Goal: Task Accomplishment & Management: Use online tool/utility

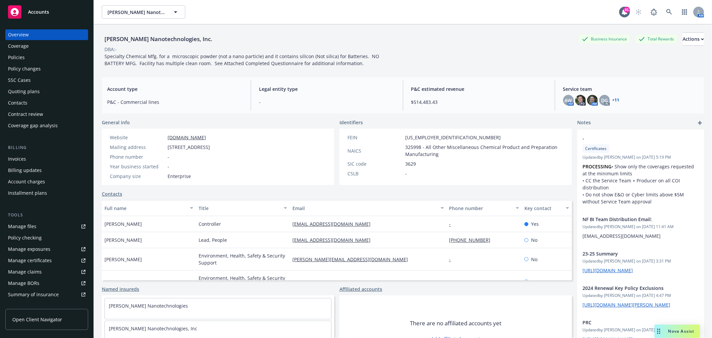
click at [34, 31] on div "Overview" at bounding box center [46, 34] width 77 height 11
click at [666, 15] on link at bounding box center [668, 11] width 13 height 13
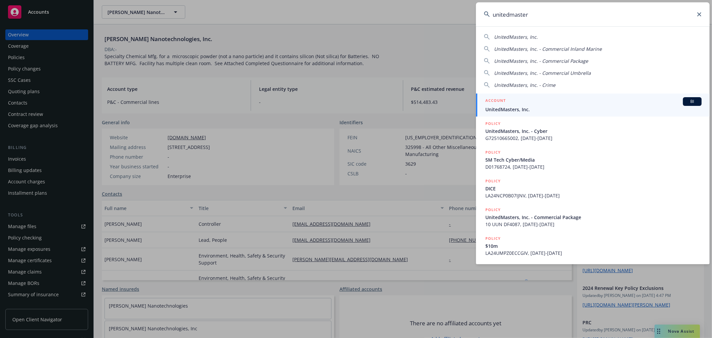
type input "unitedmaster"
click at [564, 109] on span "UnitedMasters, Inc." at bounding box center [593, 109] width 216 height 7
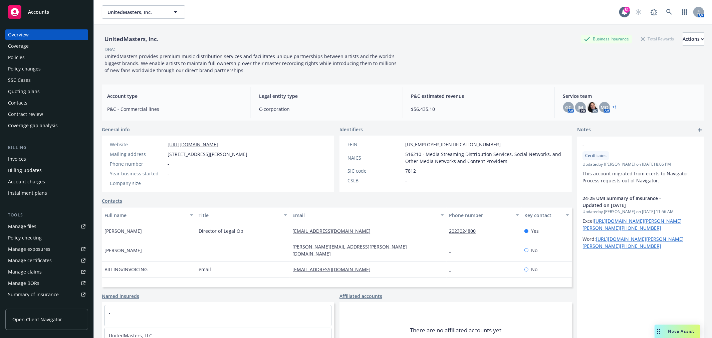
click at [31, 59] on div "Policies" at bounding box center [46, 57] width 77 height 11
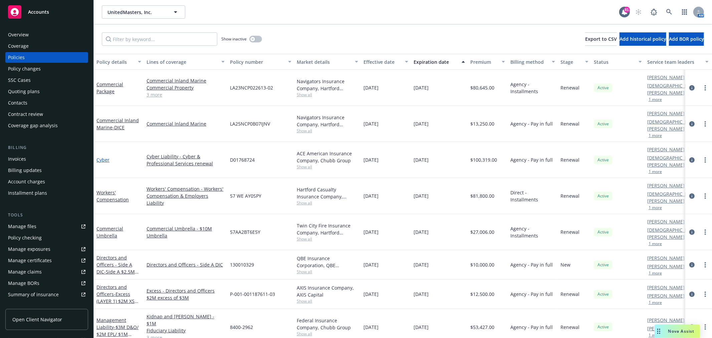
click at [99, 156] on link "Cyber" at bounding box center [102, 159] width 13 height 6
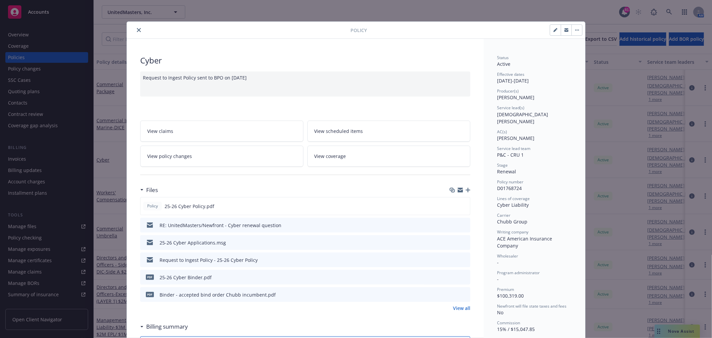
drag, startPoint x: 135, startPoint y: 29, endPoint x: 141, endPoint y: 24, distance: 7.9
click at [141, 24] on div "Policy" at bounding box center [356, 30] width 458 height 17
click at [137, 28] on icon "close" at bounding box center [139, 30] width 4 height 4
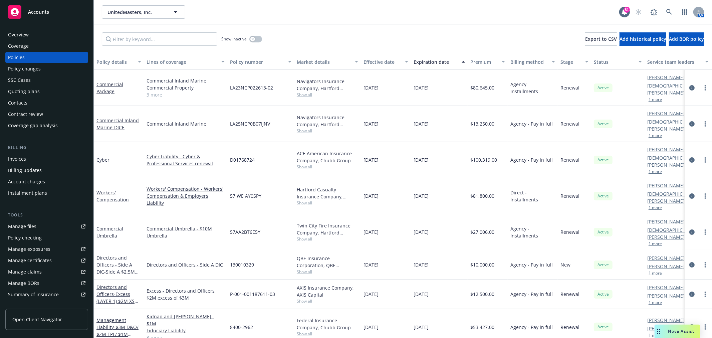
click at [17, 80] on div "SSC Cases" at bounding box center [19, 80] width 23 height 11
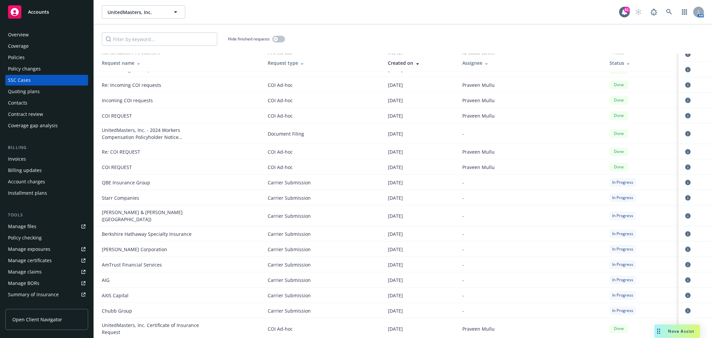
scroll to position [1260, 0]
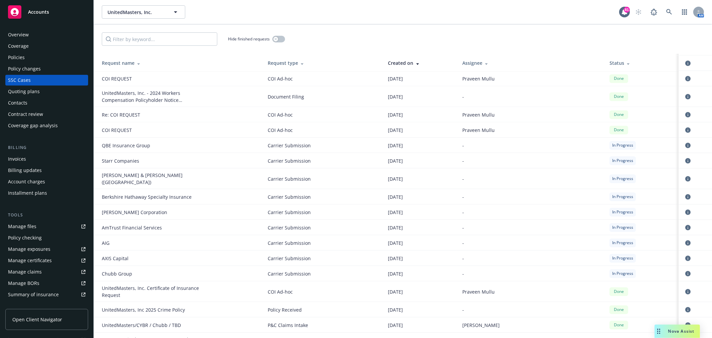
click at [66, 56] on div "Policies" at bounding box center [46, 57] width 77 height 11
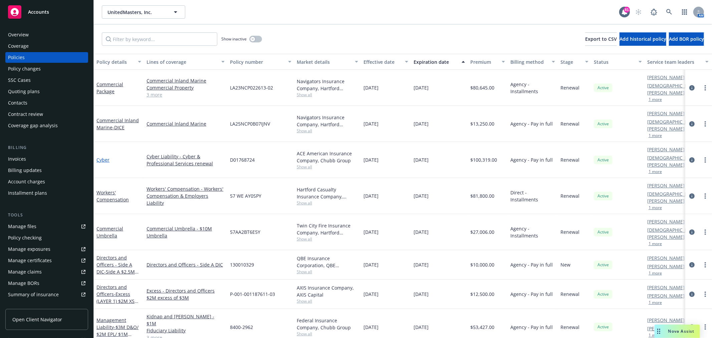
click at [104, 156] on link "Cyber" at bounding box center [102, 159] width 13 height 6
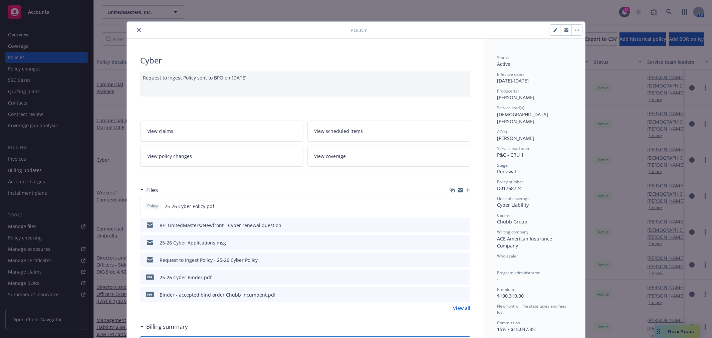
scroll to position [20, 0]
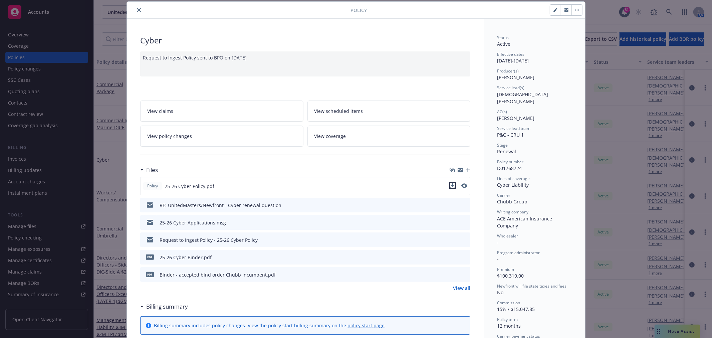
click at [450, 185] on icon "download file" at bounding box center [452, 185] width 5 height 5
click at [135, 9] on button "close" at bounding box center [139, 10] width 8 height 8
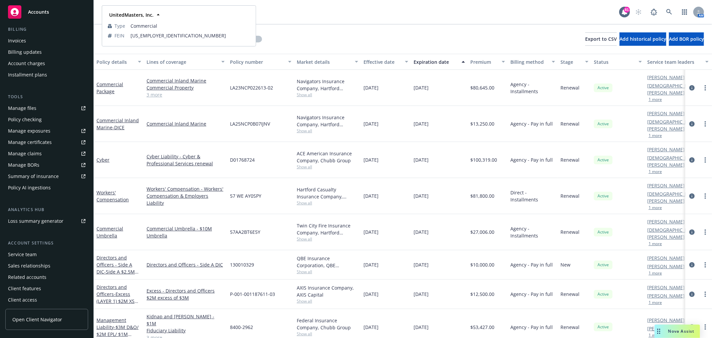
scroll to position [119, 0]
click at [40, 182] on div "Policy AI ingestions" at bounding box center [29, 186] width 43 height 11
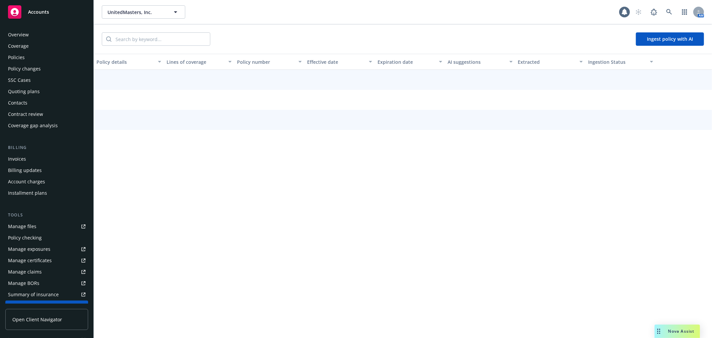
scroll to position [119, 0]
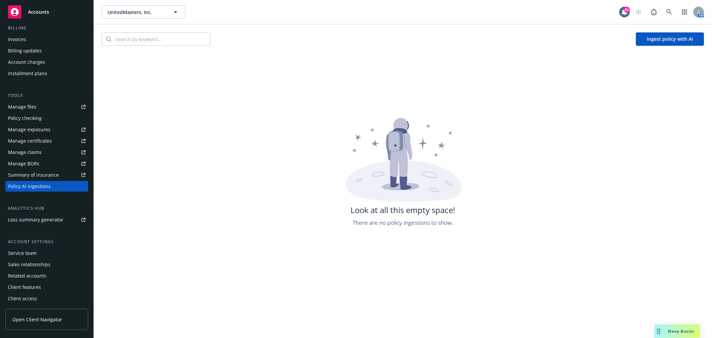
click at [672, 36] on button "Ingest policy with AI" at bounding box center [670, 38] width 68 height 13
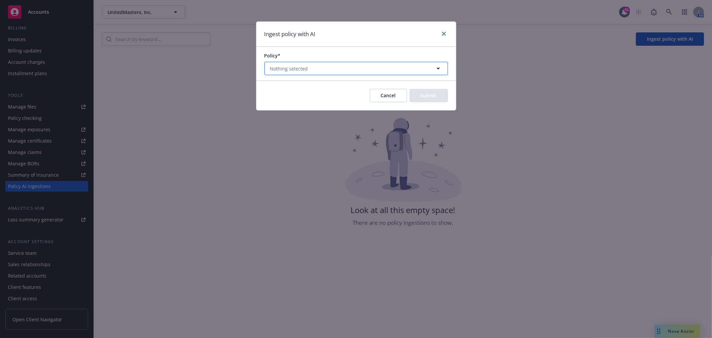
click at [360, 64] on button "Nothing selected" at bounding box center [355, 68] width 183 height 13
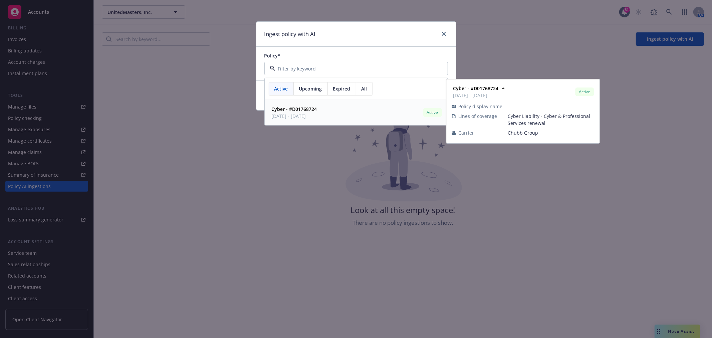
click at [308, 109] on strong "Cyber - #D01768724" at bounding box center [294, 109] width 45 height 6
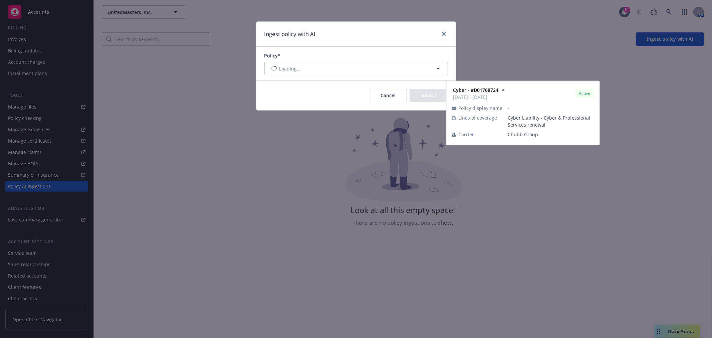
type input "Cyber"
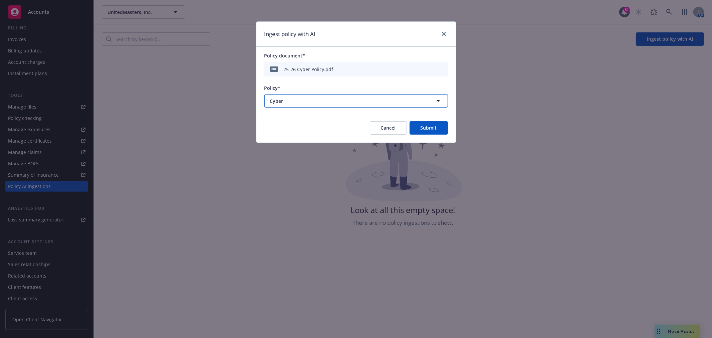
click at [317, 99] on span "Cyber" at bounding box center [344, 100] width 148 height 7
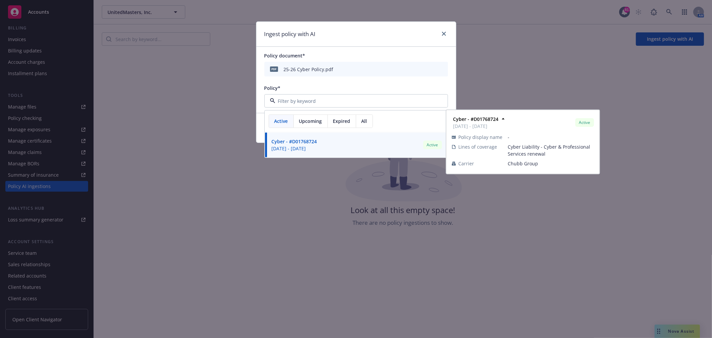
click at [313, 146] on span "08/01/2025 - 08/01/2026" at bounding box center [294, 148] width 45 height 7
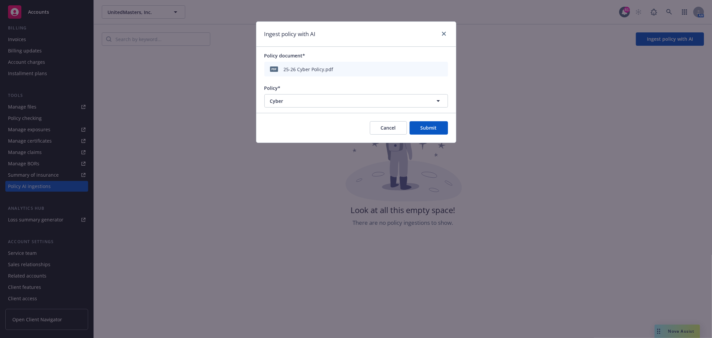
click at [439, 131] on button "Submit" at bounding box center [428, 127] width 38 height 13
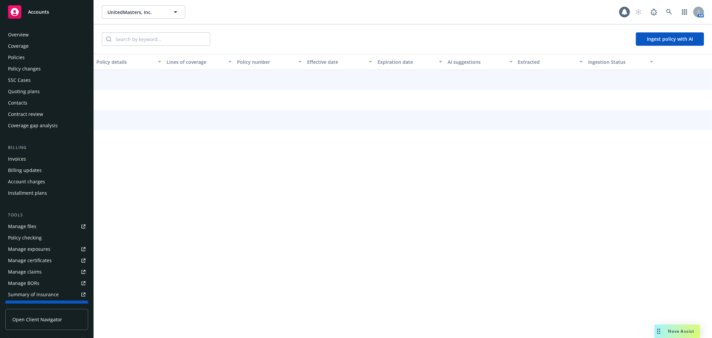
scroll to position [119, 0]
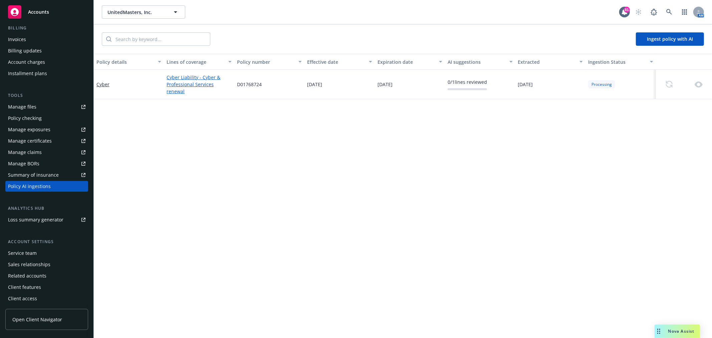
click at [254, 77] on div "D01768724" at bounding box center [269, 84] width 70 height 29
click at [299, 57] on div "button" at bounding box center [300, 61] width 3 height 15
click at [355, 22] on div "UnitedMasters, Inc. UnitedMasters, Inc. 81 AM" at bounding box center [403, 12] width 618 height 24
click at [208, 85] on link "Cyber Liability - Cyber & Professional Services renewal" at bounding box center [198, 84] width 65 height 21
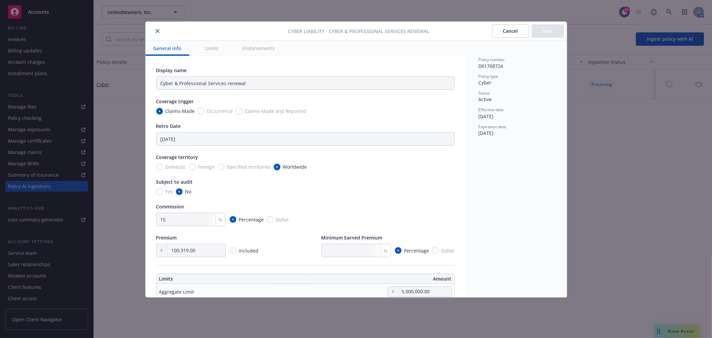
click at [158, 28] on button "close" at bounding box center [157, 31] width 8 height 8
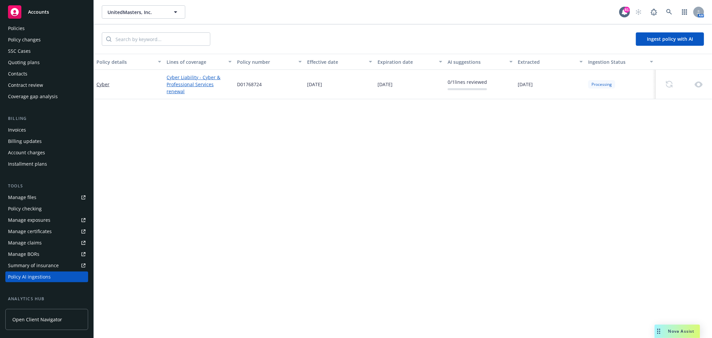
scroll to position [0, 0]
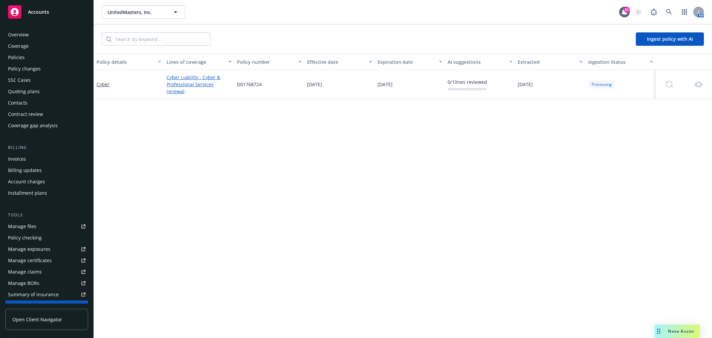
click at [42, 57] on div "Policies" at bounding box center [46, 57] width 77 height 11
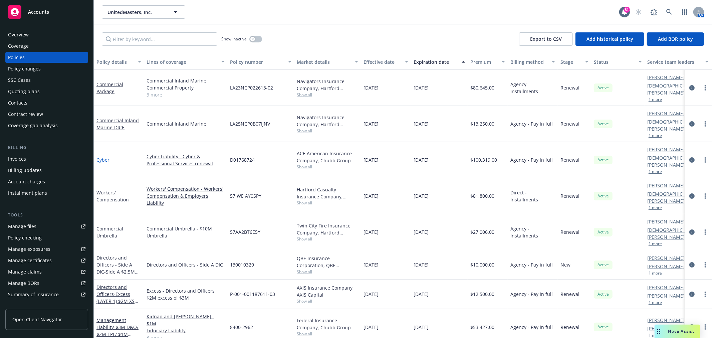
click at [105, 156] on link "Cyber" at bounding box center [102, 159] width 13 height 6
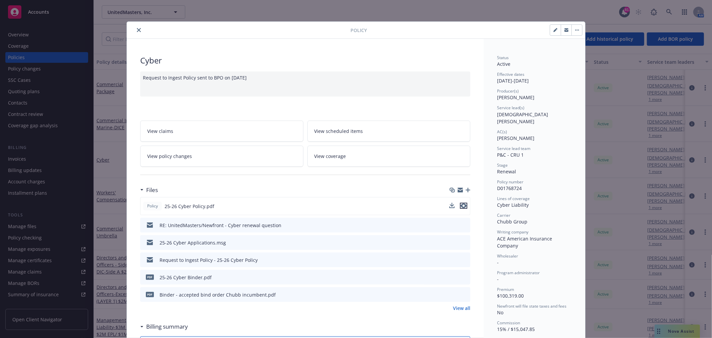
click at [463, 204] on icon "preview file" at bounding box center [463, 205] width 6 height 5
click at [137, 31] on icon "close" at bounding box center [139, 30] width 4 height 4
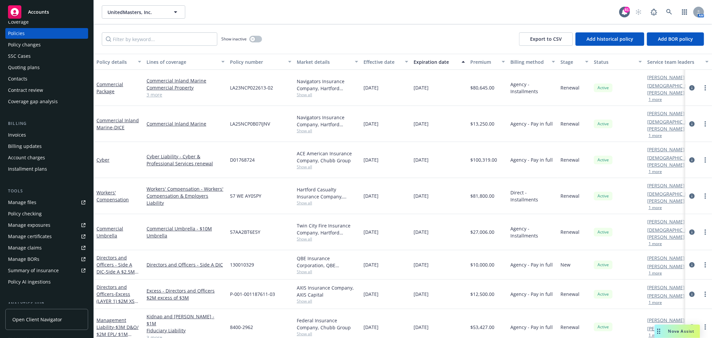
scroll to position [37, 0]
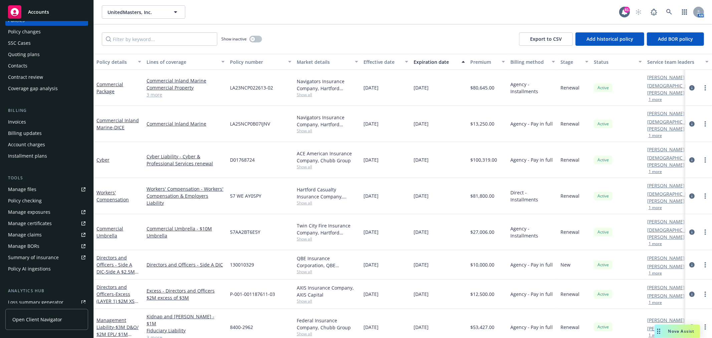
click at [24, 272] on div "Policy AI ingestions" at bounding box center [29, 268] width 43 height 11
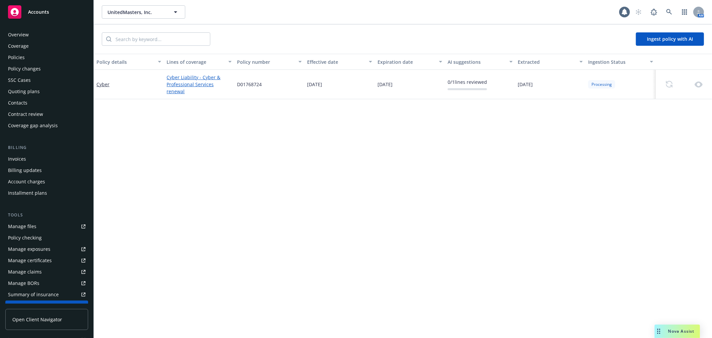
scroll to position [119, 0]
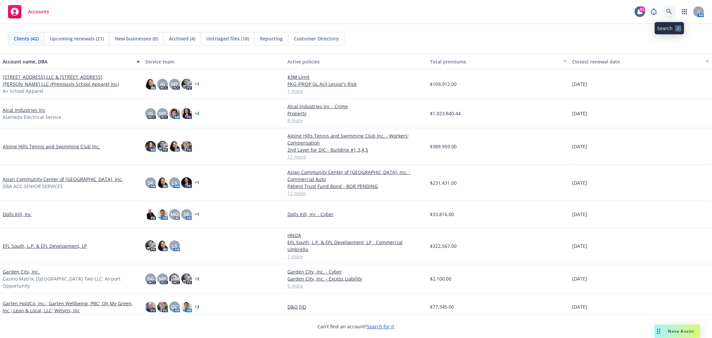
click at [672, 14] on icon at bounding box center [669, 12] width 6 height 6
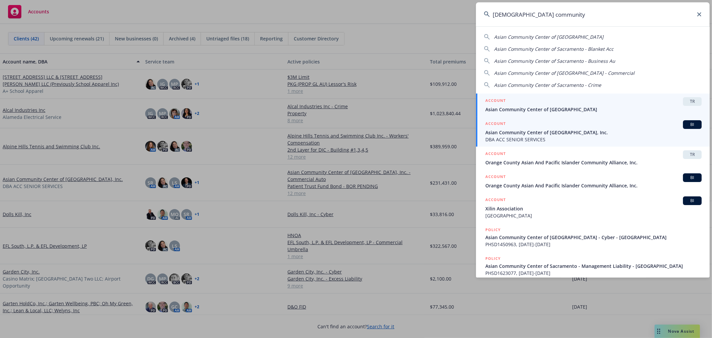
type input "asian community"
click at [571, 128] on div "ACCOUNT BI" at bounding box center [593, 124] width 216 height 9
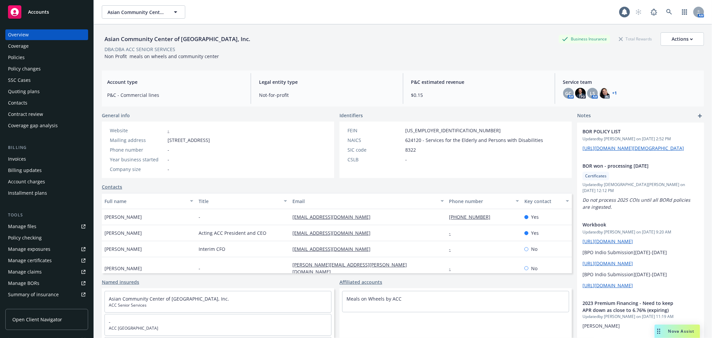
click at [37, 60] on div "Policies" at bounding box center [46, 57] width 77 height 11
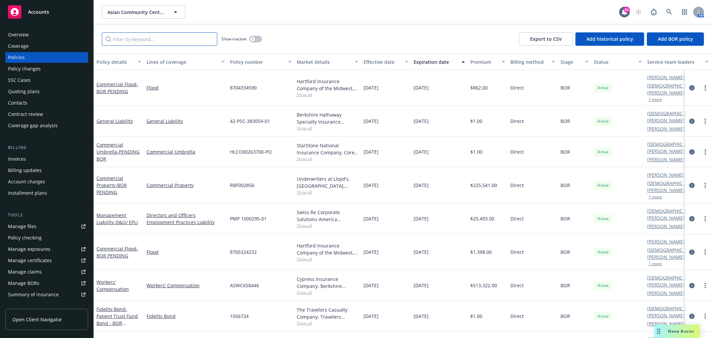
click at [151, 42] on input "Filter by keyword..." at bounding box center [159, 38] width 115 height 13
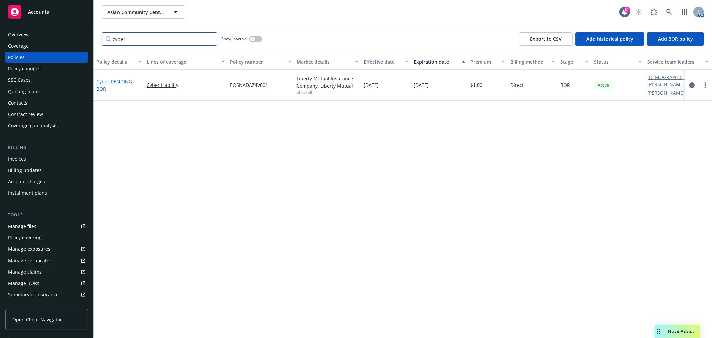
type input "cyber"
click at [126, 78] on span "- PENDING BOR" at bounding box center [113, 84] width 35 height 13
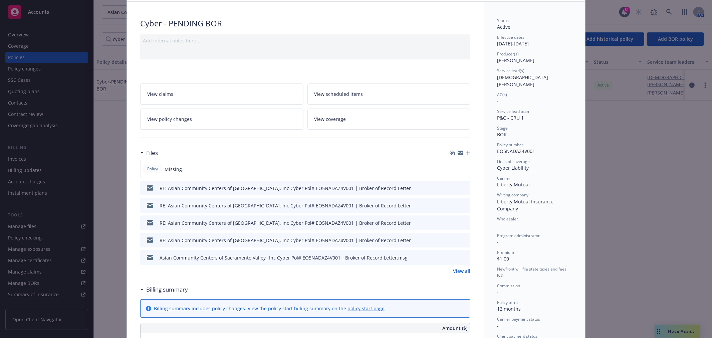
scroll to position [74, 0]
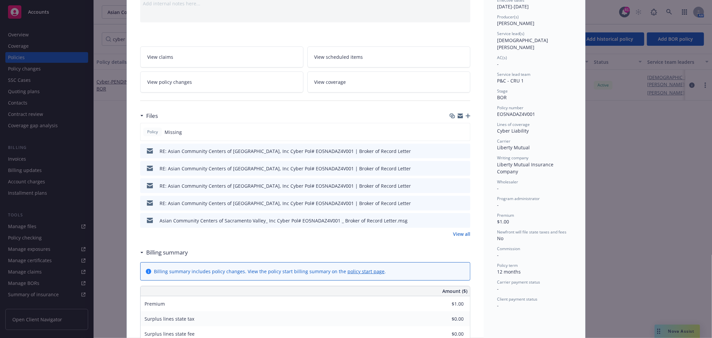
click at [463, 234] on link "View all" at bounding box center [461, 233] width 17 height 7
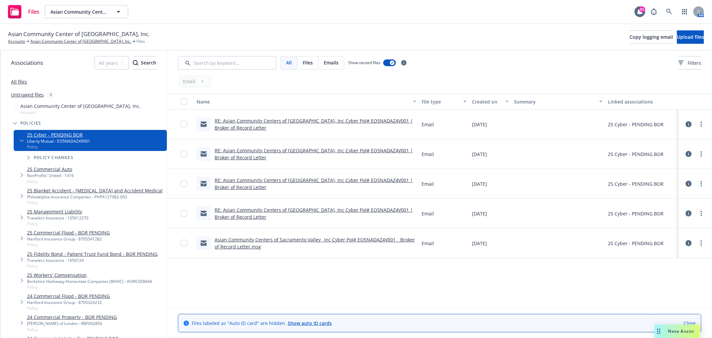
click at [284, 117] on div "RE: Asian Community Centers of [GEOGRAPHIC_DATA], Inc Cyber Pol# EO5NADAZ4V001 …" at bounding box center [306, 124] width 225 height 30
click at [278, 121] on link "RE: Asian Community Centers of [GEOGRAPHIC_DATA], Inc Cyber Pol# EO5NADAZ4V001 …" at bounding box center [314, 123] width 198 height 13
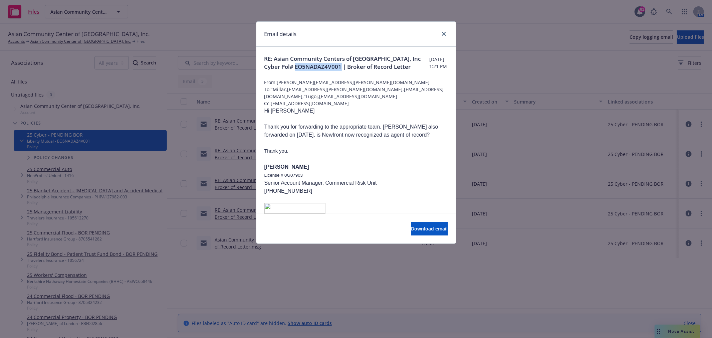
drag, startPoint x: 371, startPoint y: 65, endPoint x: 325, endPoint y: 65, distance: 46.4
click at [325, 65] on span "RE: Asian Community Centers of Sacramento Valley, Inc Cyber Pol# EO5NADAZ4V001 …" at bounding box center [346, 63] width 165 height 16
copy span "EO5NADAZ4V001"
click at [442, 32] on icon "close" at bounding box center [444, 34] width 4 height 4
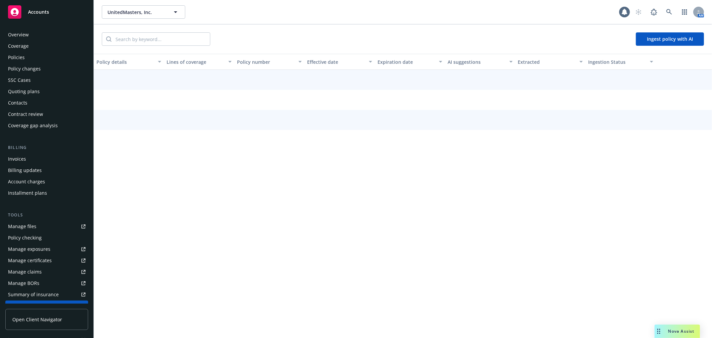
scroll to position [119, 0]
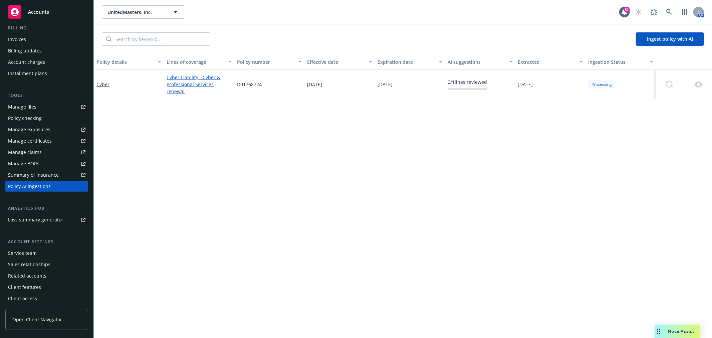
click at [37, 113] on div "Policy checking" at bounding box center [25, 118] width 34 height 11
